Goal: Use online tool/utility: Utilize a website feature to perform a specific function

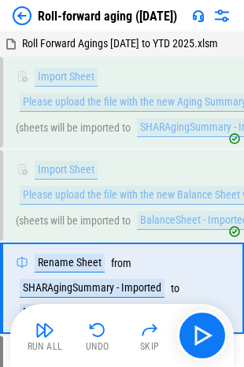
scroll to position [102, 0]
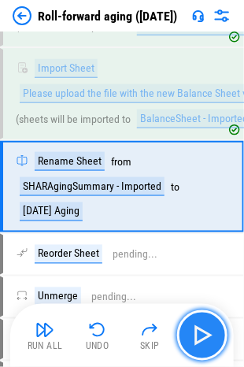
click at [198, 336] on img "button" at bounding box center [202, 335] width 25 height 25
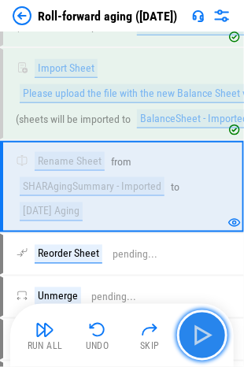
click at [198, 336] on img "button" at bounding box center [202, 335] width 25 height 25
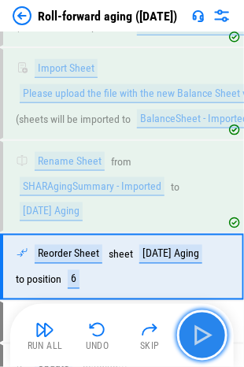
click at [198, 336] on img "button" at bounding box center [202, 335] width 25 height 25
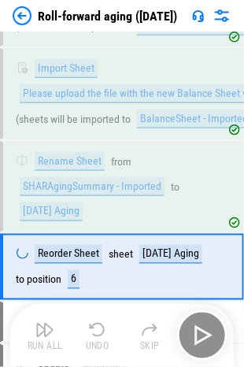
click at [198, 336] on div "Run All Undo Skip" at bounding box center [124, 335] width 208 height 50
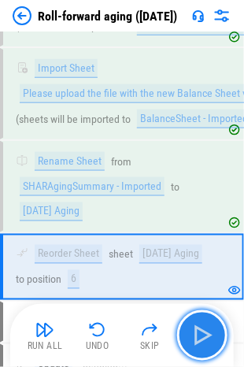
click at [198, 336] on img "button" at bounding box center [202, 335] width 25 height 25
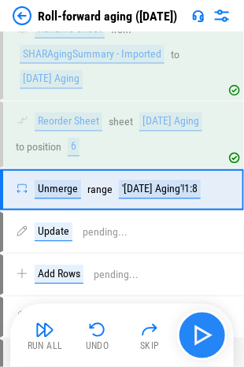
scroll to position [248, 0]
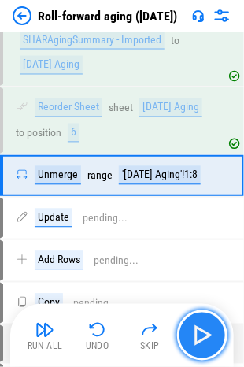
click at [198, 336] on img "button" at bounding box center [202, 335] width 25 height 25
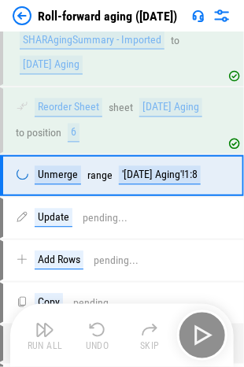
click at [198, 336] on div "Run All Undo Skip" at bounding box center [124, 335] width 208 height 50
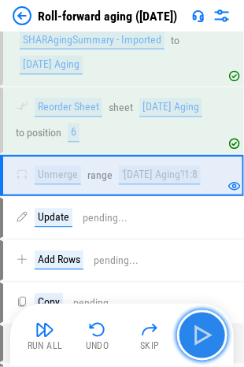
click at [207, 332] on img "button" at bounding box center [202, 335] width 25 height 25
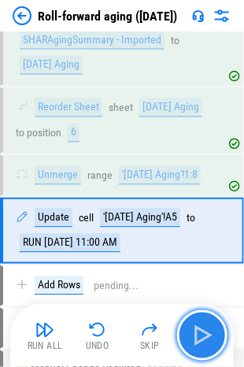
click at [207, 332] on img "button" at bounding box center [202, 335] width 25 height 25
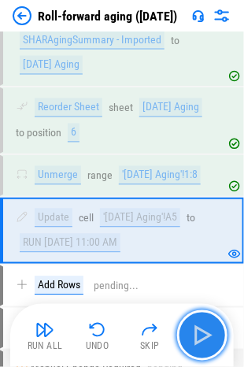
click at [202, 330] on img "button" at bounding box center [202, 335] width 25 height 25
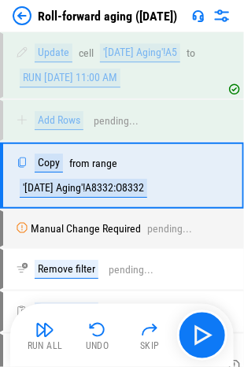
scroll to position [423, 0]
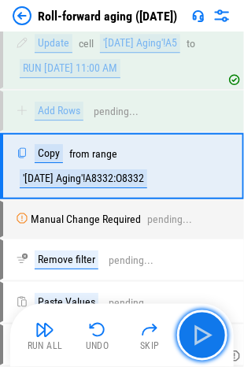
click at [202, 330] on img "button" at bounding box center [202, 335] width 25 height 25
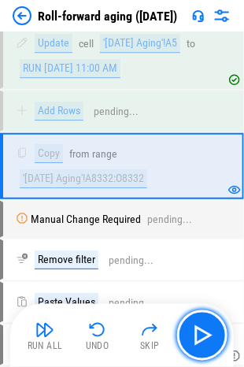
click at [202, 330] on img "button" at bounding box center [202, 335] width 25 height 25
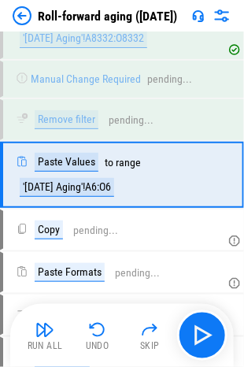
scroll to position [570, 0]
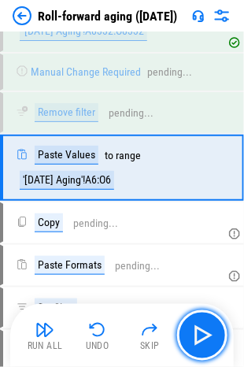
click at [202, 330] on img "button" at bounding box center [202, 335] width 25 height 25
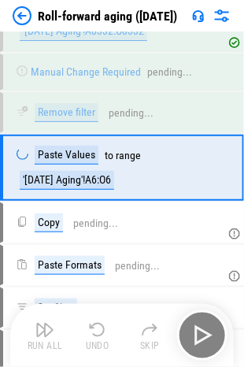
click at [202, 330] on div "Run All Undo Skip" at bounding box center [124, 335] width 208 height 50
click at [202, 330] on img "button" at bounding box center [202, 335] width 25 height 25
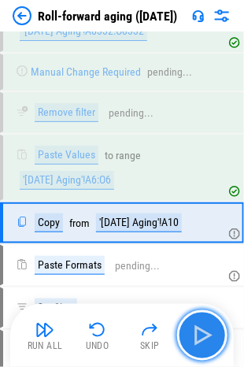
click at [199, 339] on img "button" at bounding box center [202, 335] width 25 height 25
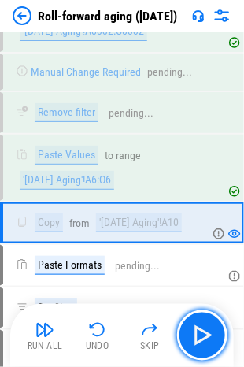
click at [199, 339] on img "button" at bounding box center [202, 335] width 25 height 25
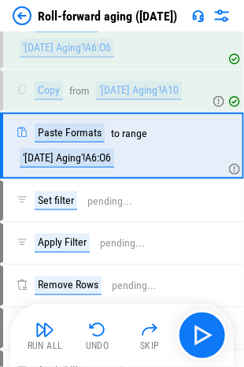
scroll to position [703, 0]
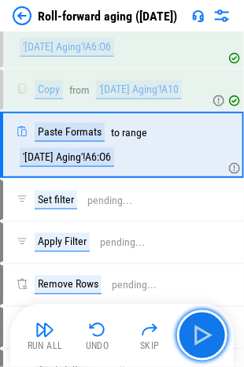
click at [199, 339] on img "button" at bounding box center [202, 335] width 25 height 25
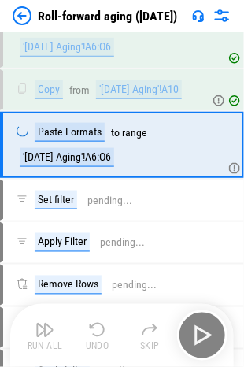
click at [199, 339] on div "Run All Undo Skip" at bounding box center [124, 335] width 208 height 50
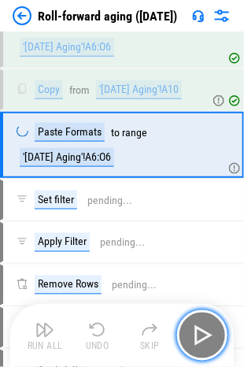
click at [199, 339] on img "button" at bounding box center [202, 335] width 25 height 25
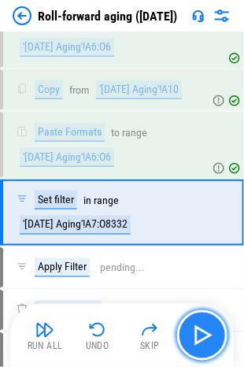
click at [200, 336] on img "button" at bounding box center [202, 335] width 25 height 25
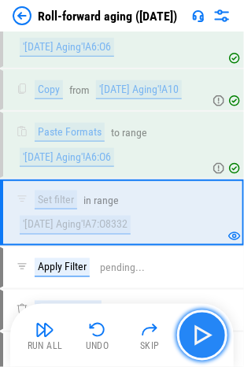
click at [200, 336] on img "button" at bounding box center [202, 335] width 25 height 25
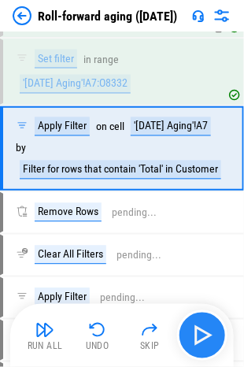
scroll to position [846, 0]
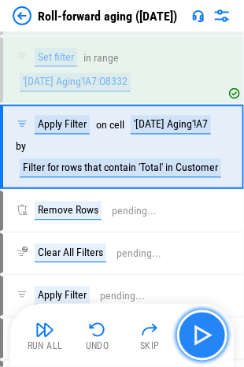
click at [200, 336] on img "button" at bounding box center [202, 335] width 25 height 25
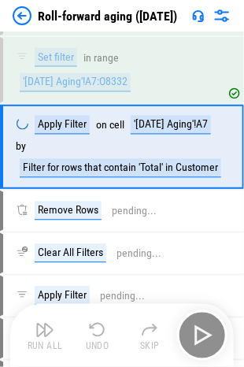
click at [200, 336] on div "Run All Undo Skip" at bounding box center [124, 335] width 208 height 50
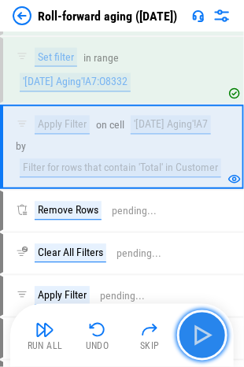
click at [200, 336] on img "button" at bounding box center [202, 335] width 25 height 25
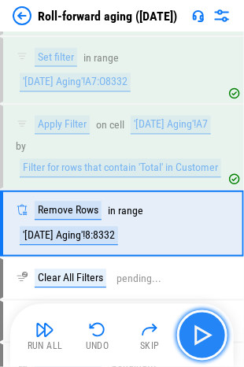
click at [200, 336] on img "button" at bounding box center [202, 335] width 25 height 25
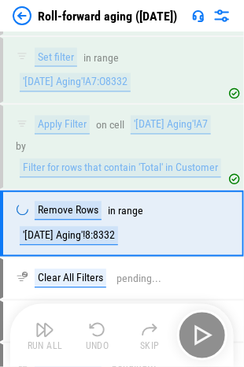
click at [200, 336] on div "Run All Undo Skip" at bounding box center [124, 335] width 208 height 50
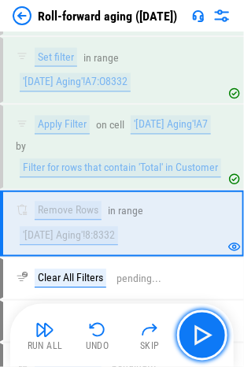
click at [199, 336] on img "button" at bounding box center [202, 335] width 25 height 25
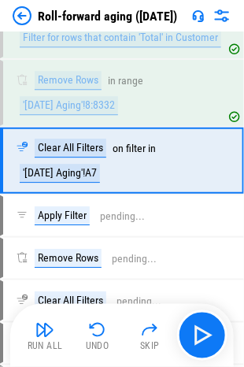
scroll to position [989, 0]
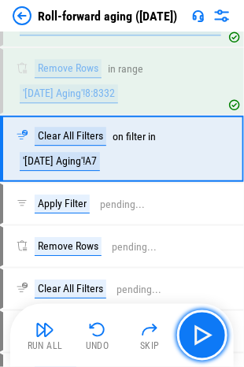
click at [199, 336] on img "button" at bounding box center [202, 335] width 25 height 25
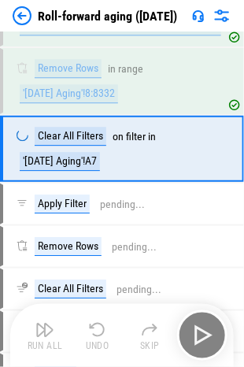
click at [199, 336] on div "Run All Undo Skip" at bounding box center [124, 335] width 208 height 50
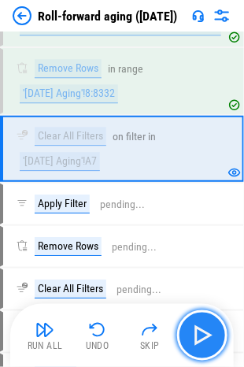
click at [199, 340] on img "button" at bounding box center [202, 335] width 25 height 25
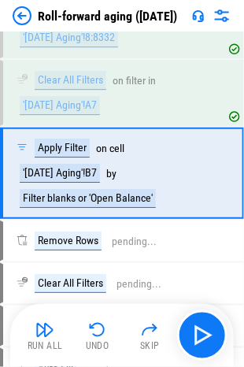
scroll to position [1068, 0]
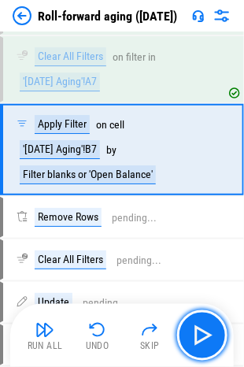
click at [199, 340] on img "button" at bounding box center [202, 335] width 25 height 25
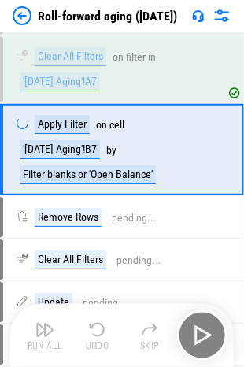
click at [199, 340] on div "Run All Undo Skip" at bounding box center [124, 335] width 208 height 50
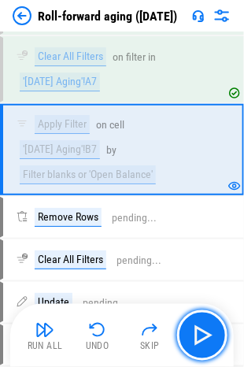
click at [195, 343] on img "button" at bounding box center [202, 335] width 25 height 25
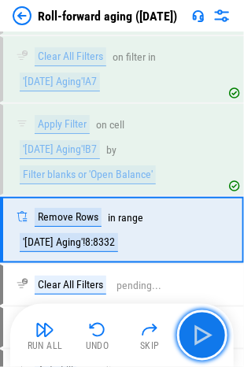
click at [201, 330] on img "button" at bounding box center [202, 335] width 25 height 25
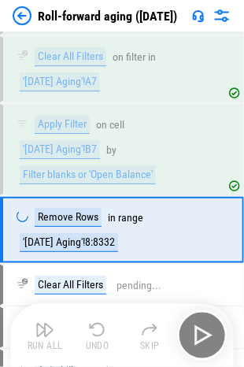
click at [202, 333] on div "Run All Undo Skip" at bounding box center [124, 335] width 208 height 50
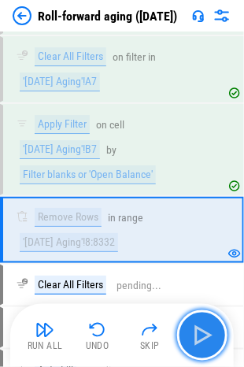
click at [202, 339] on img "button" at bounding box center [202, 335] width 25 height 25
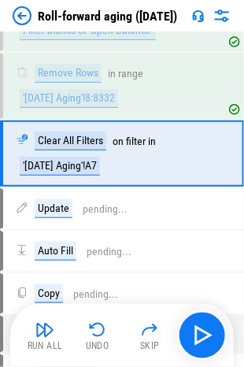
scroll to position [1214, 0]
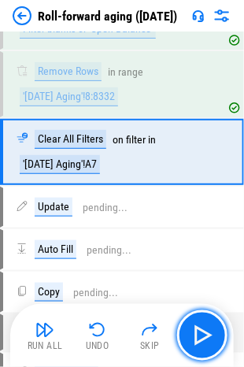
click at [202, 339] on img "button" at bounding box center [202, 335] width 25 height 25
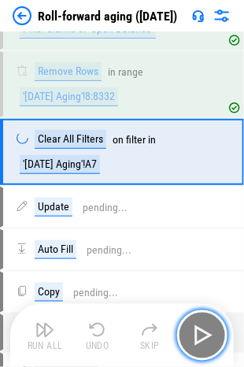
click at [202, 339] on img "button" at bounding box center [202, 335] width 25 height 25
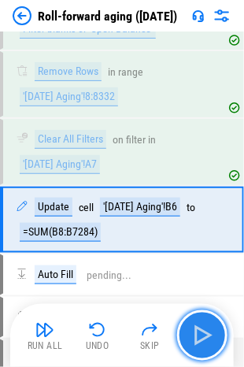
click at [202, 332] on img "button" at bounding box center [202, 335] width 25 height 25
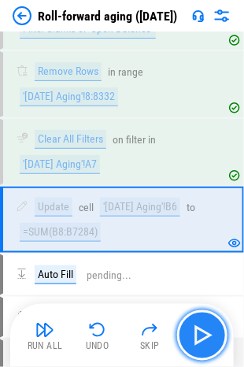
click at [203, 336] on img "button" at bounding box center [202, 335] width 25 height 25
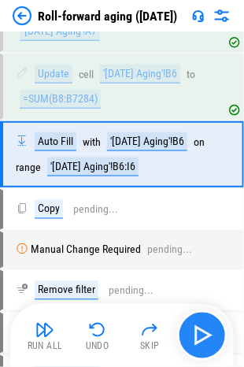
scroll to position [1348, 0]
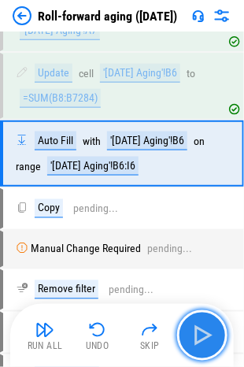
click at [203, 336] on img "button" at bounding box center [202, 335] width 25 height 25
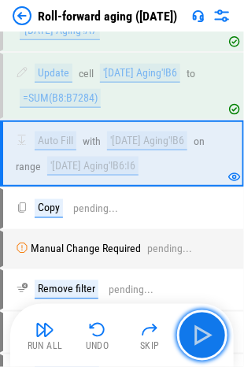
click at [206, 334] on img "button" at bounding box center [202, 335] width 25 height 25
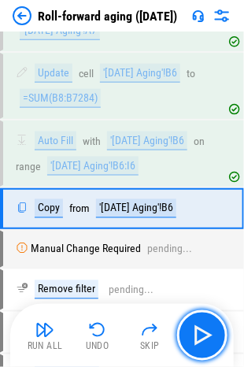
click at [206, 334] on img "button" at bounding box center [202, 335] width 25 height 25
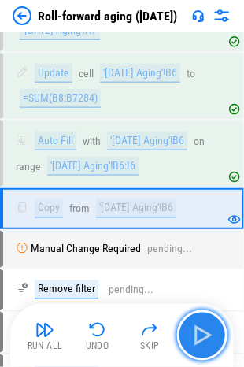
click at [200, 338] on img "button" at bounding box center [202, 335] width 25 height 25
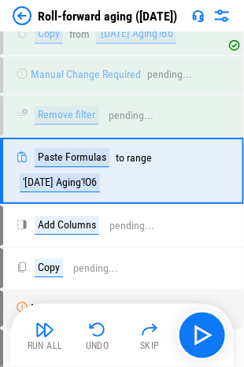
scroll to position [1536, 0]
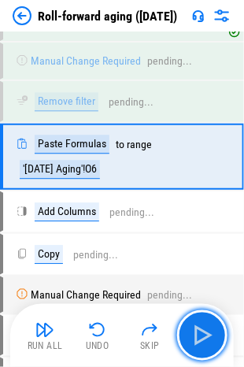
click at [200, 338] on img "button" at bounding box center [202, 335] width 25 height 25
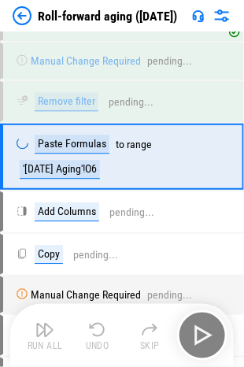
click at [200, 338] on div "Run All Undo Skip" at bounding box center [124, 335] width 208 height 50
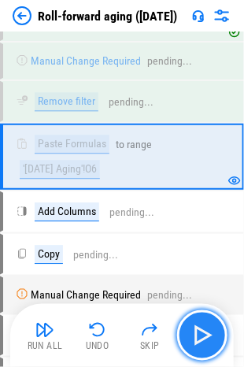
click at [202, 325] on img "button" at bounding box center [202, 335] width 25 height 25
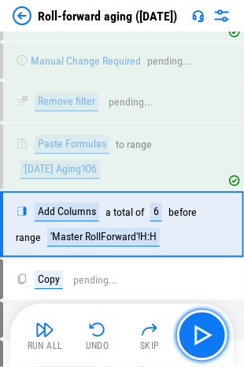
click at [199, 331] on img "button" at bounding box center [202, 335] width 25 height 25
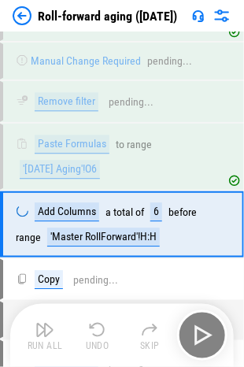
click at [200, 340] on div "Run All Undo Skip" at bounding box center [124, 335] width 208 height 50
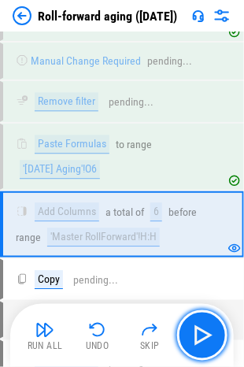
click at [206, 342] on img "button" at bounding box center [202, 335] width 25 height 25
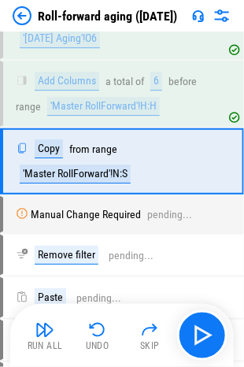
scroll to position [1670, 0]
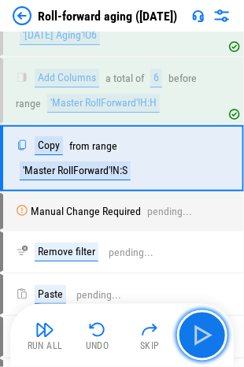
click at [205, 340] on img "button" at bounding box center [202, 335] width 25 height 25
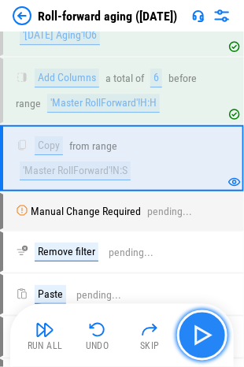
click at [202, 325] on img "button" at bounding box center [202, 335] width 25 height 25
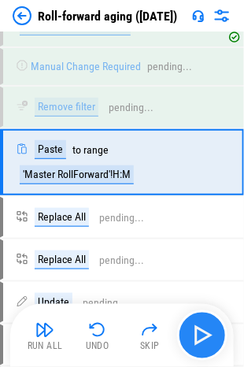
scroll to position [1817, 0]
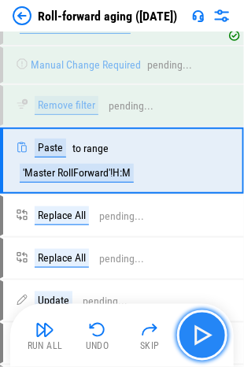
click at [202, 325] on img "button" at bounding box center [202, 335] width 25 height 25
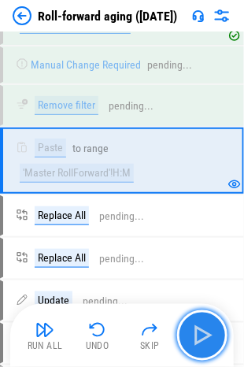
click at [188, 331] on button "button" at bounding box center [202, 335] width 50 height 50
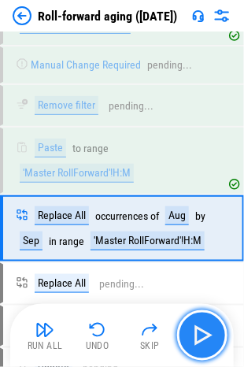
click at [208, 324] on img "button" at bounding box center [202, 335] width 25 height 25
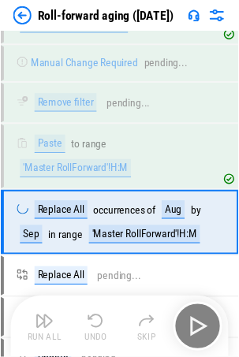
scroll to position [1615, 0]
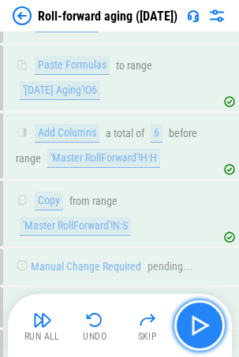
click at [199, 323] on img "button" at bounding box center [199, 325] width 25 height 25
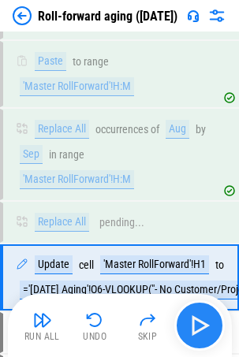
scroll to position [2055, 0]
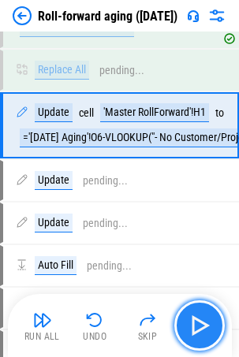
click at [199, 323] on img "button" at bounding box center [199, 325] width 25 height 25
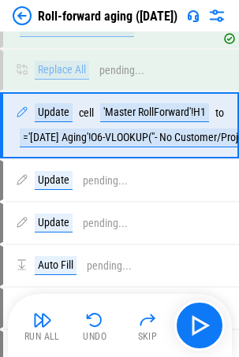
click at [199, 323] on div "Run All Undo Skip" at bounding box center [121, 325] width 208 height 50
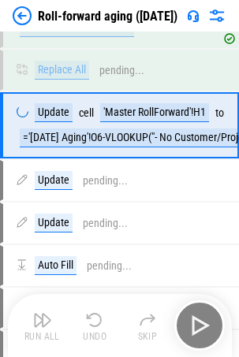
click at [197, 325] on div "Run All Undo Skip" at bounding box center [121, 325] width 208 height 50
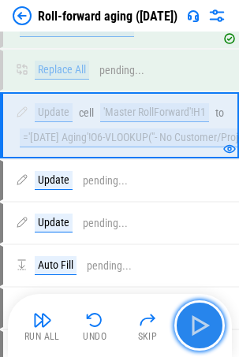
click at [201, 319] on img "button" at bounding box center [199, 325] width 25 height 25
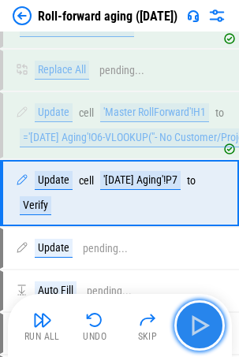
click at [202, 325] on img "button" at bounding box center [199, 325] width 25 height 25
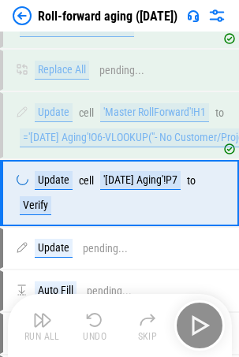
click at [202, 325] on div "Run All Undo Skip" at bounding box center [121, 325] width 208 height 50
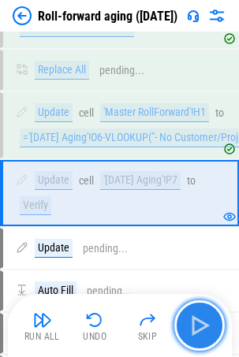
click at [202, 325] on img "button" at bounding box center [199, 325] width 25 height 25
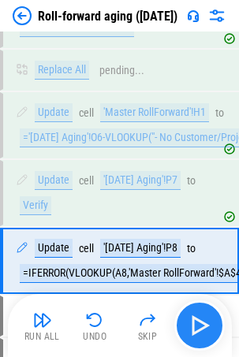
scroll to position [2191, 0]
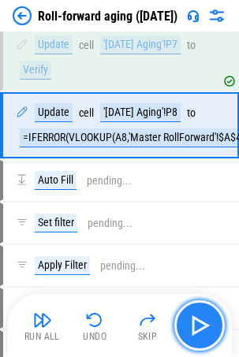
click at [202, 325] on img "button" at bounding box center [199, 325] width 25 height 25
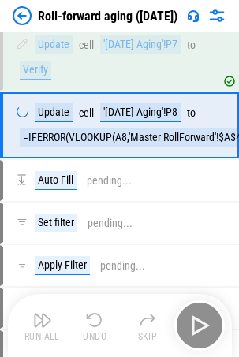
click at [202, 325] on div "Run All Undo Skip" at bounding box center [121, 325] width 208 height 50
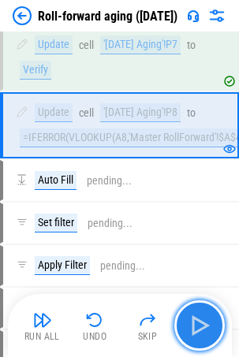
click at [210, 322] on img "button" at bounding box center [199, 325] width 25 height 25
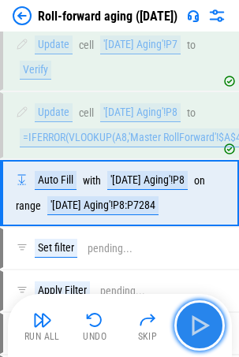
click at [202, 332] on img "button" at bounding box center [199, 325] width 25 height 25
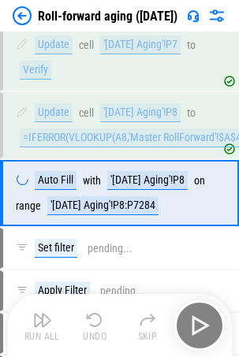
click at [202, 327] on div "Run All Undo Skip" at bounding box center [121, 325] width 208 height 50
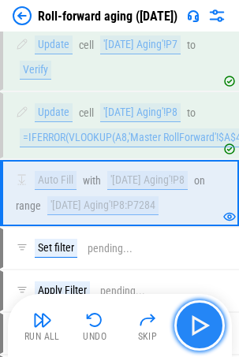
click at [202, 323] on img "button" at bounding box center [199, 325] width 25 height 25
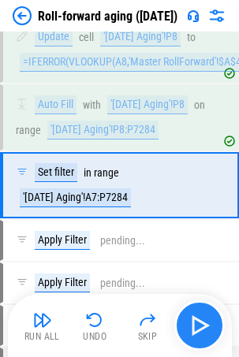
scroll to position [2326, 0]
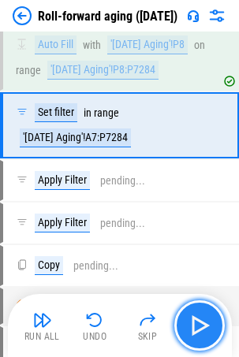
click at [202, 323] on img "button" at bounding box center [199, 325] width 25 height 25
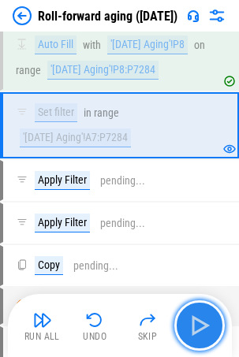
click at [202, 323] on img "button" at bounding box center [199, 325] width 25 height 25
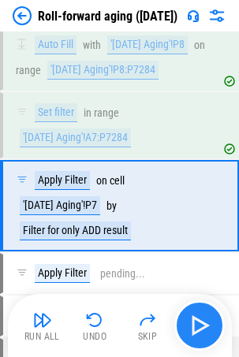
scroll to position [2407, 0]
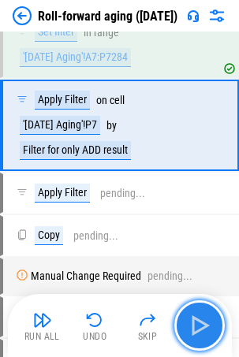
click at [202, 323] on img "button" at bounding box center [199, 325] width 25 height 25
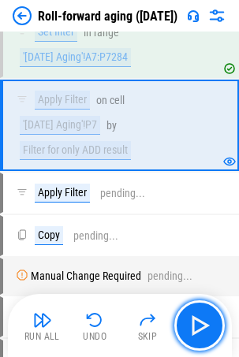
click at [205, 331] on img "button" at bounding box center [199, 325] width 25 height 25
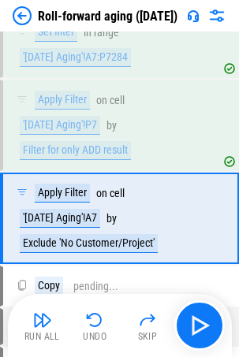
scroll to position [2500, 0]
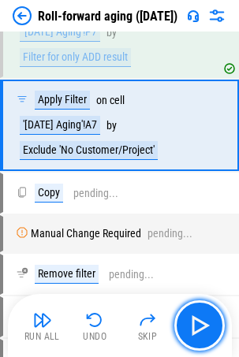
click at [202, 327] on img "button" at bounding box center [199, 325] width 25 height 25
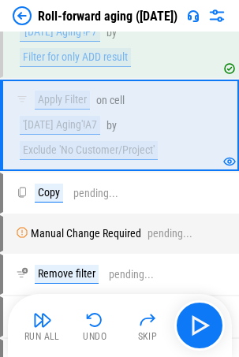
drag, startPoint x: 239, startPoint y: 290, endPoint x: 91, endPoint y: 321, distance: 151.3
click at [91, 321] on img "button" at bounding box center [94, 319] width 19 height 19
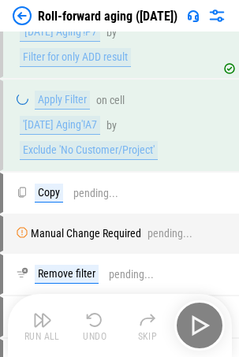
click at [91, 320] on div "Run All Undo Skip" at bounding box center [121, 325] width 208 height 50
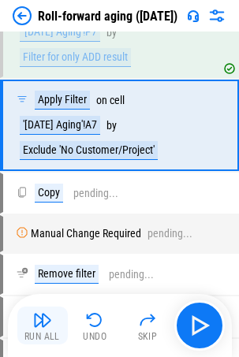
click at [44, 324] on img "button" at bounding box center [42, 319] width 19 height 19
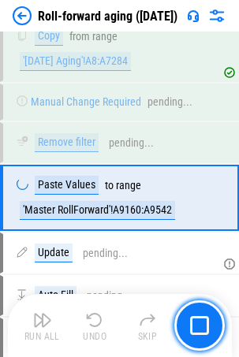
scroll to position [2730, 0]
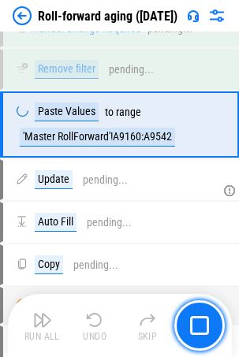
click at [97, 325] on div "Run All Undo Skip" at bounding box center [121, 325] width 208 height 50
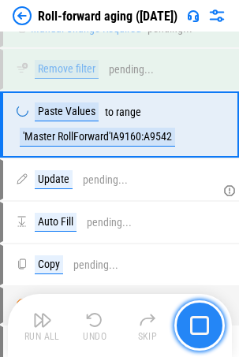
click at [206, 328] on img "button" at bounding box center [199, 325] width 19 height 19
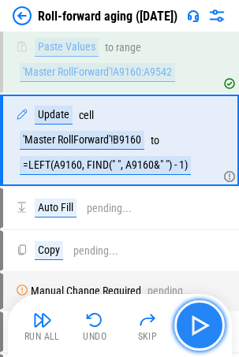
scroll to position [2810, 0]
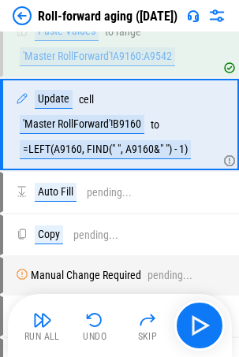
click at [94, 327] on img "button" at bounding box center [94, 319] width 19 height 19
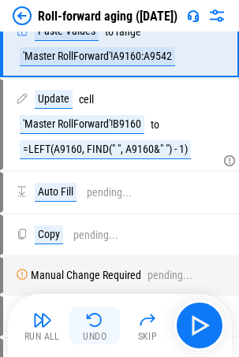
click at [95, 312] on img "button" at bounding box center [94, 319] width 19 height 19
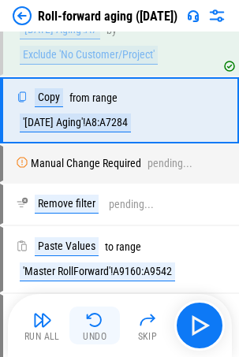
scroll to position [2580, 0]
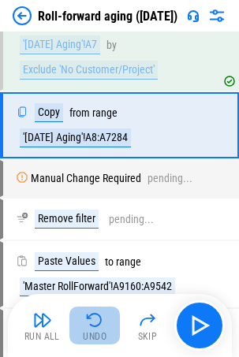
click at [95, 312] on img "button" at bounding box center [94, 319] width 19 height 19
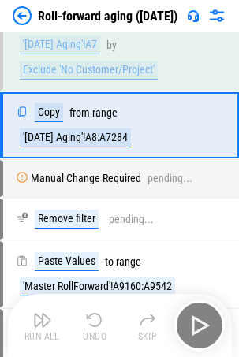
click at [95, 312] on div "Run All Undo Skip" at bounding box center [121, 325] width 208 height 50
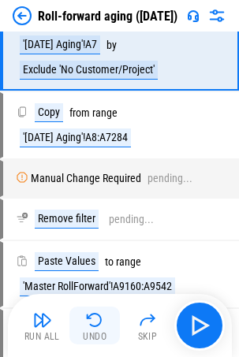
click at [98, 311] on img "button" at bounding box center [94, 319] width 19 height 19
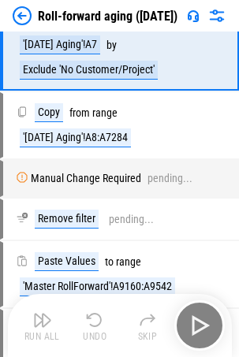
click at [93, 332] on div "Run All Undo Skip" at bounding box center [121, 325] width 208 height 50
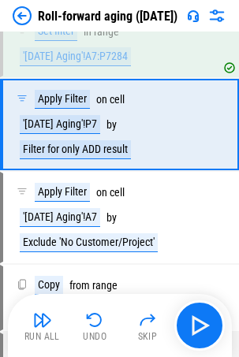
scroll to position [2407, 0]
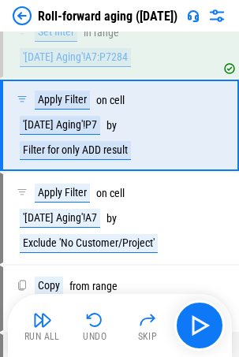
click at [97, 321] on img "button" at bounding box center [94, 319] width 19 height 19
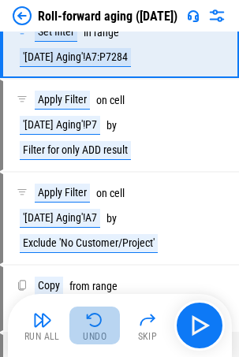
click at [97, 321] on img "button" at bounding box center [94, 319] width 19 height 19
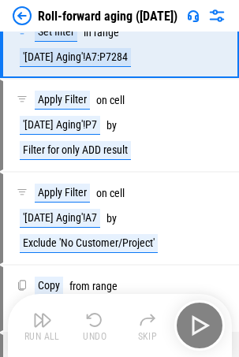
click at [97, 321] on div "Run All Undo Skip" at bounding box center [121, 325] width 208 height 50
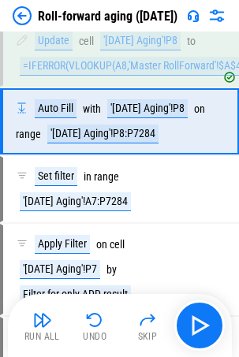
scroll to position [2259, 0]
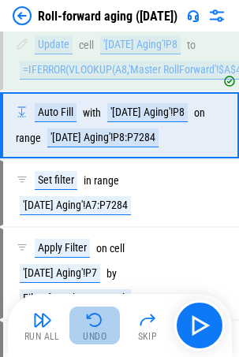
click at [95, 323] on img "button" at bounding box center [94, 319] width 19 height 19
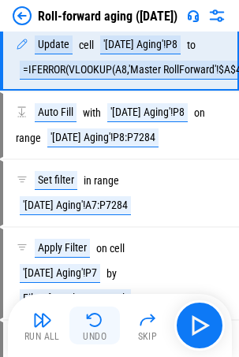
click at [87, 319] on img "button" at bounding box center [94, 319] width 19 height 19
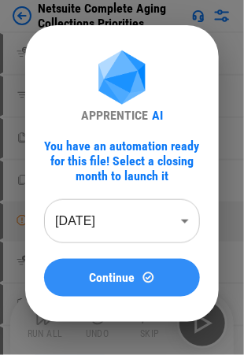
click at [102, 277] on span "Continue" at bounding box center [113, 278] width 46 height 13
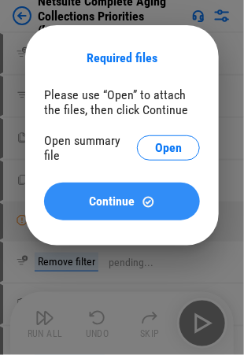
click at [120, 200] on span "Continue" at bounding box center [113, 201] width 46 height 13
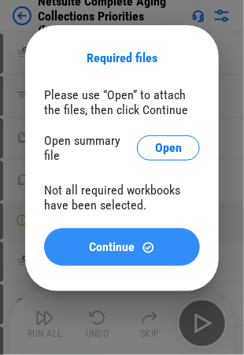
click at [103, 241] on span "Continue" at bounding box center [113, 247] width 46 height 13
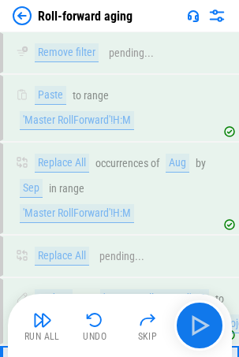
scroll to position [2117, 0]
